Goal: Use online tool/utility: Utilize a website feature to perform a specific function

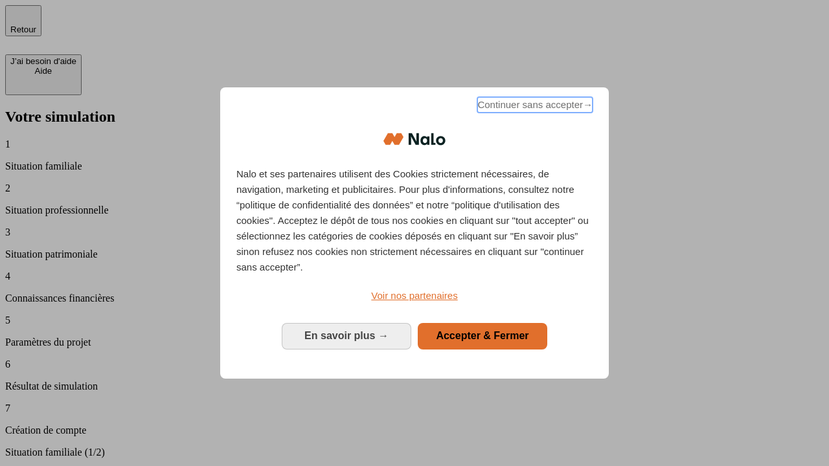
click at [534, 107] on span "Continuer sans accepter →" at bounding box center [534, 105] width 115 height 16
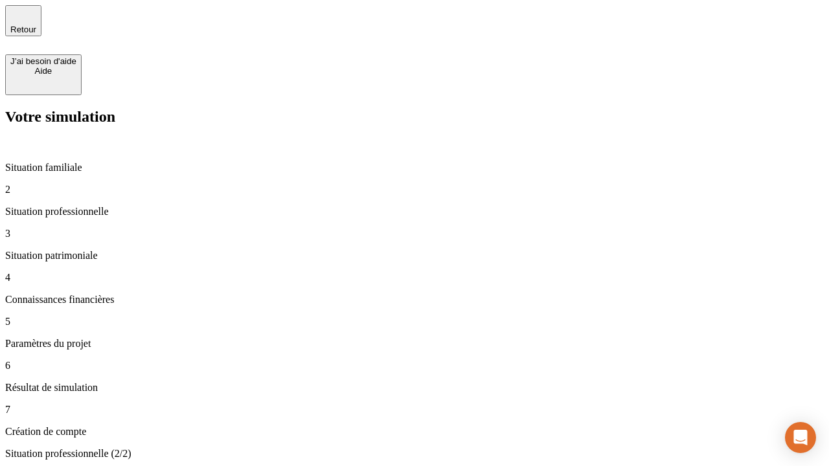
type input "30 000"
type input "1 000"
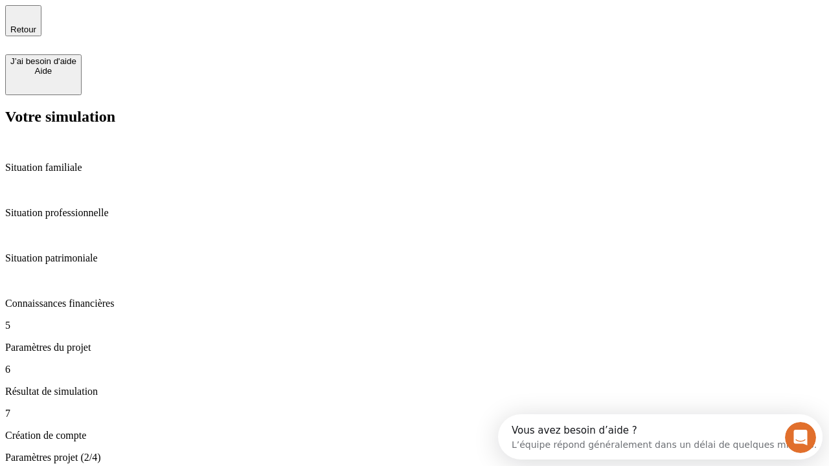
type input "40"
type input "64"
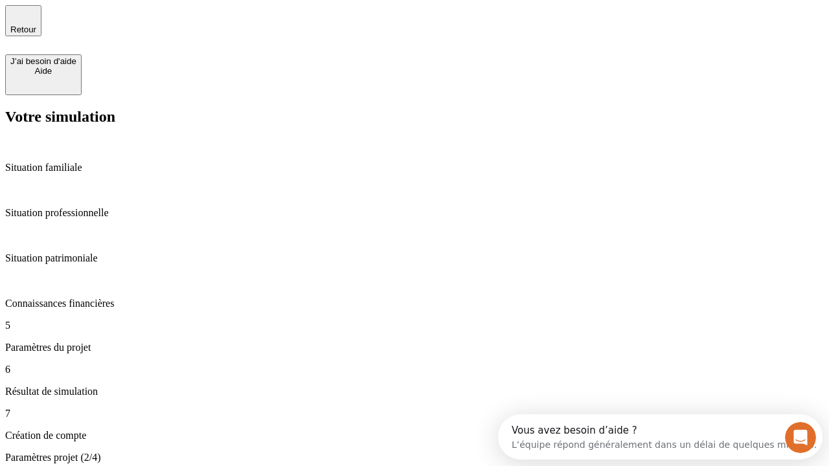
type input "200 000"
type input "640"
